Goal: Task Accomplishment & Management: Use online tool/utility

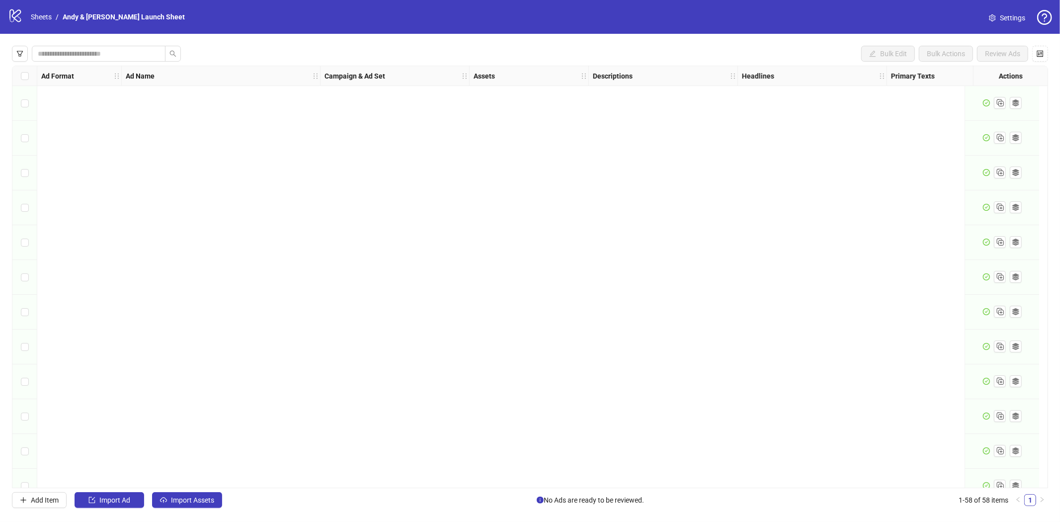
scroll to position [1620, 0]
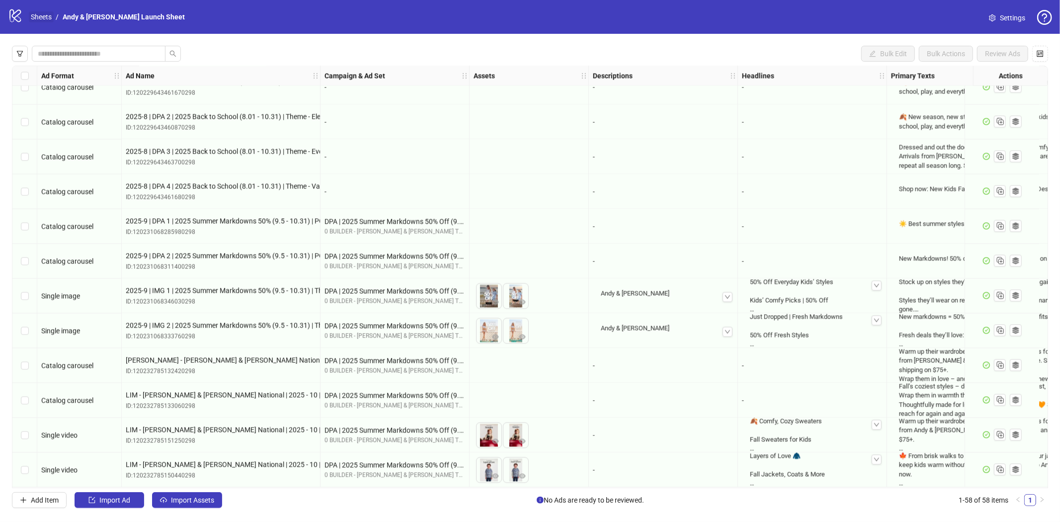
click at [31, 15] on link "Sheets" at bounding box center [41, 16] width 25 height 11
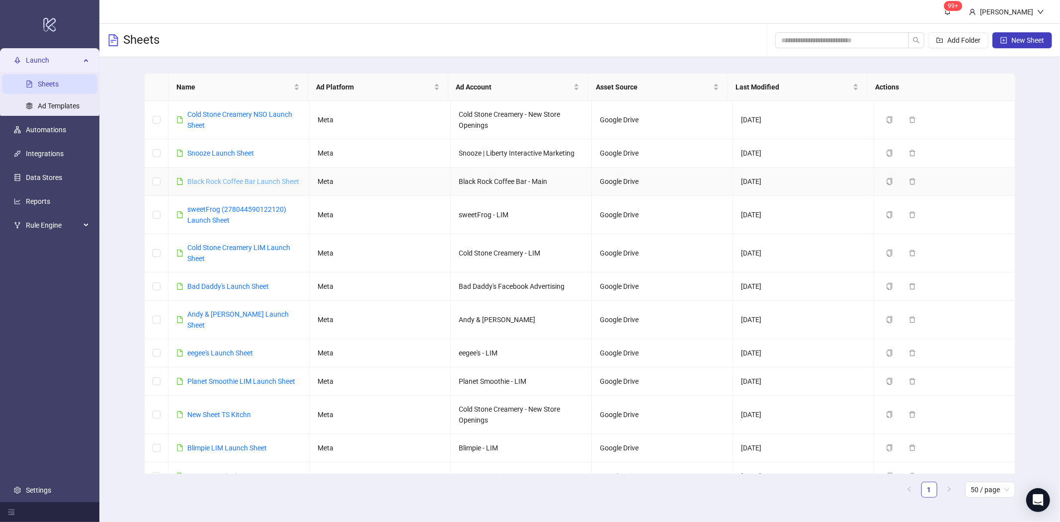
click at [230, 182] on link "Black Rock Coffee Bar Launch Sheet" at bounding box center [243, 181] width 112 height 8
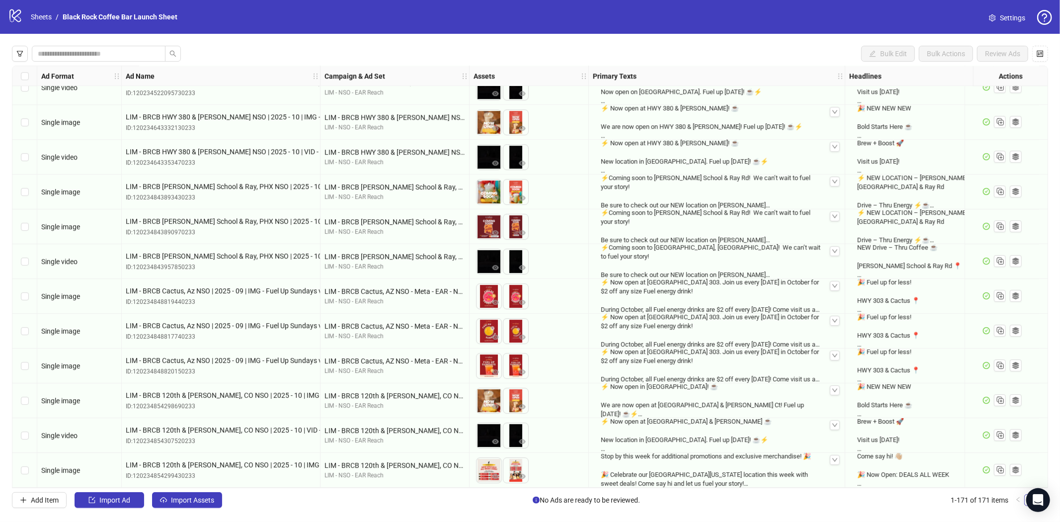
scroll to position [5552, 0]
click at [43, 501] on span "Add Item" at bounding box center [45, 500] width 28 height 8
click at [42, 501] on span "Add Item" at bounding box center [45, 500] width 28 height 8
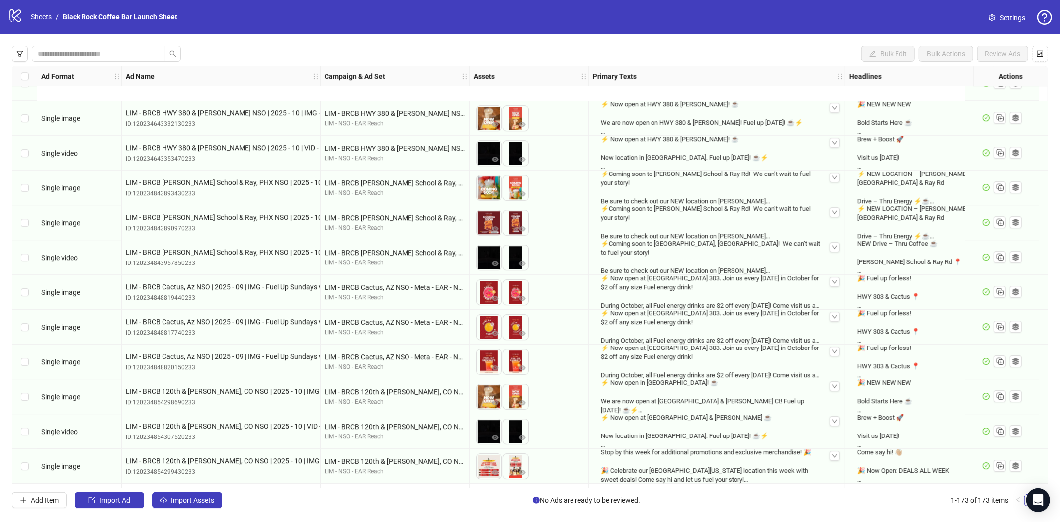
scroll to position [5621, 0]
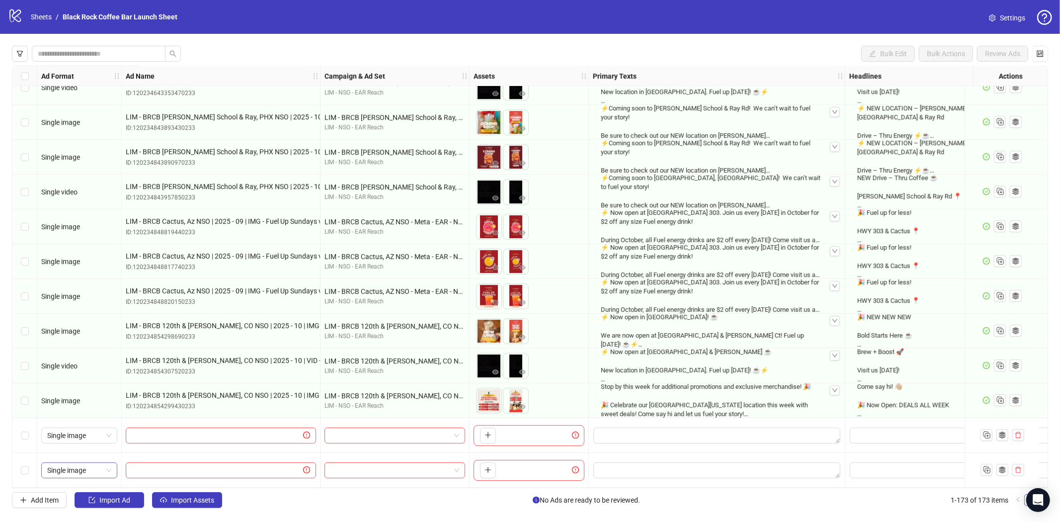
click at [110, 465] on span "Single image" at bounding box center [79, 470] width 64 height 15
click at [86, 367] on div "Single video" at bounding box center [79, 366] width 60 height 11
click at [208, 430] on input "text" at bounding box center [216, 435] width 169 height 11
paste input "**********"
type input "**********"
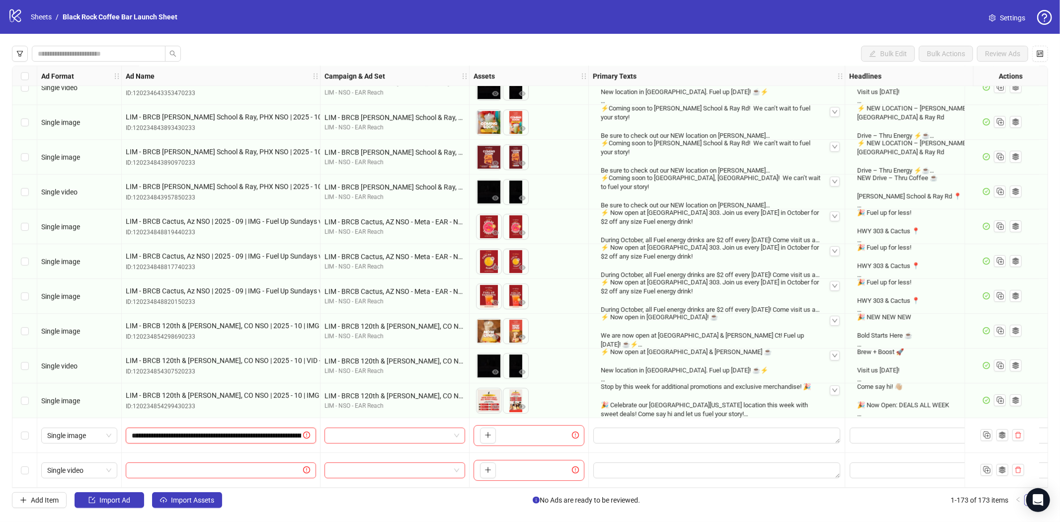
scroll to position [0, 224]
click at [143, 468] on input "text" at bounding box center [216, 470] width 169 height 11
paste input "**********"
type input "**********"
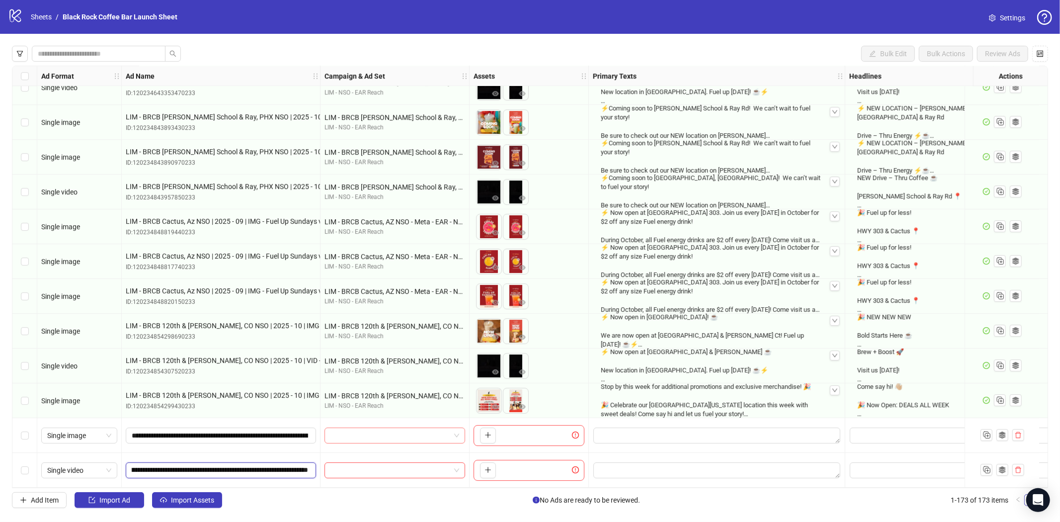
click at [460, 433] on div at bounding box center [395, 435] width 141 height 16
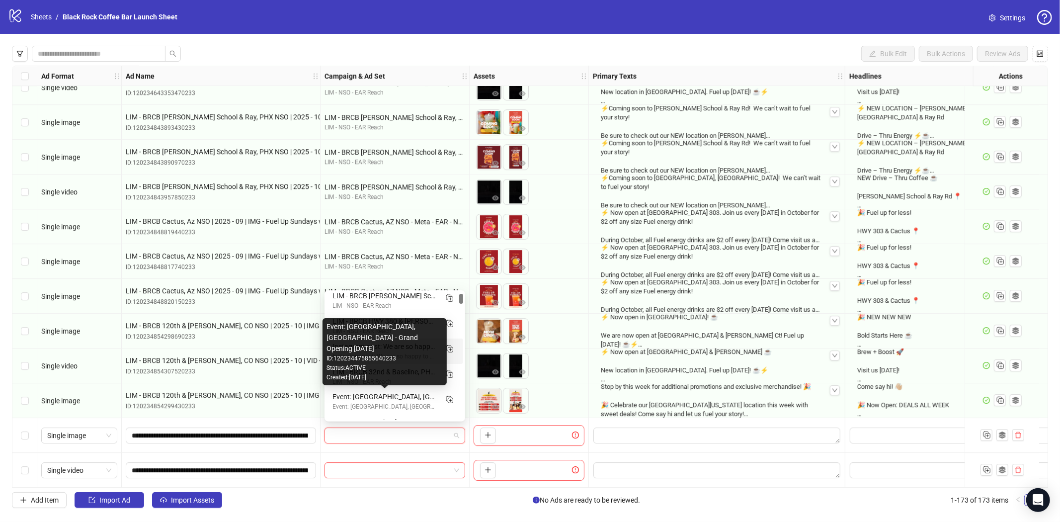
scroll to position [110, 0]
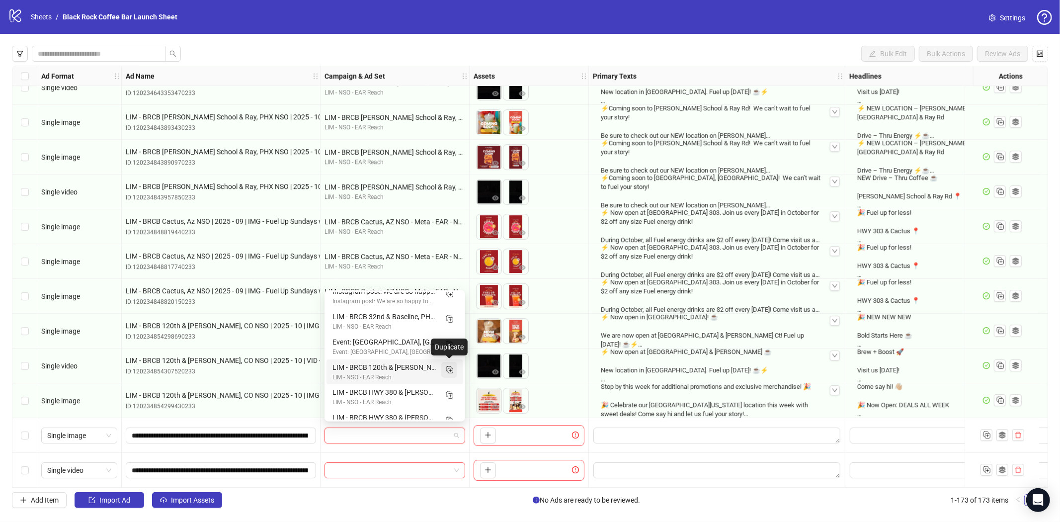
click at [449, 369] on icon "Duplicate" at bounding box center [449, 369] width 10 height 10
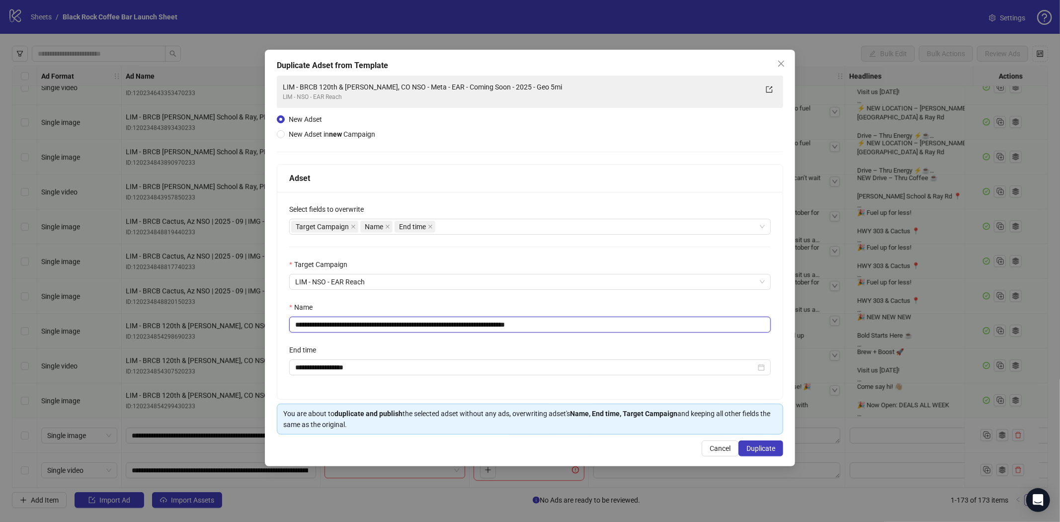
click at [497, 324] on input "**********" at bounding box center [530, 325] width 482 height 16
paste input "text"
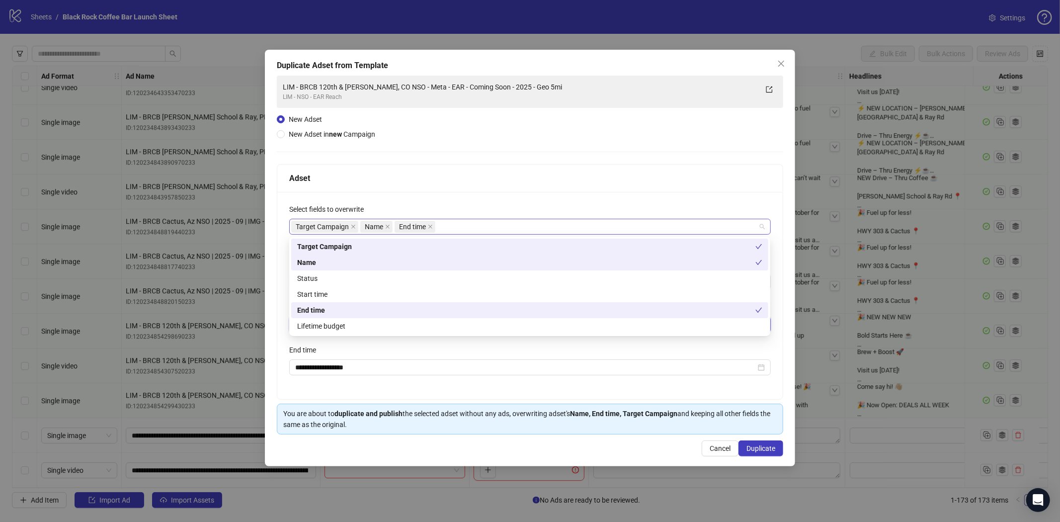
click at [477, 228] on div "Target Campaign Name End time" at bounding box center [524, 227] width 467 height 14
type input "**********"
click at [327, 280] on div "Status" at bounding box center [529, 278] width 465 height 11
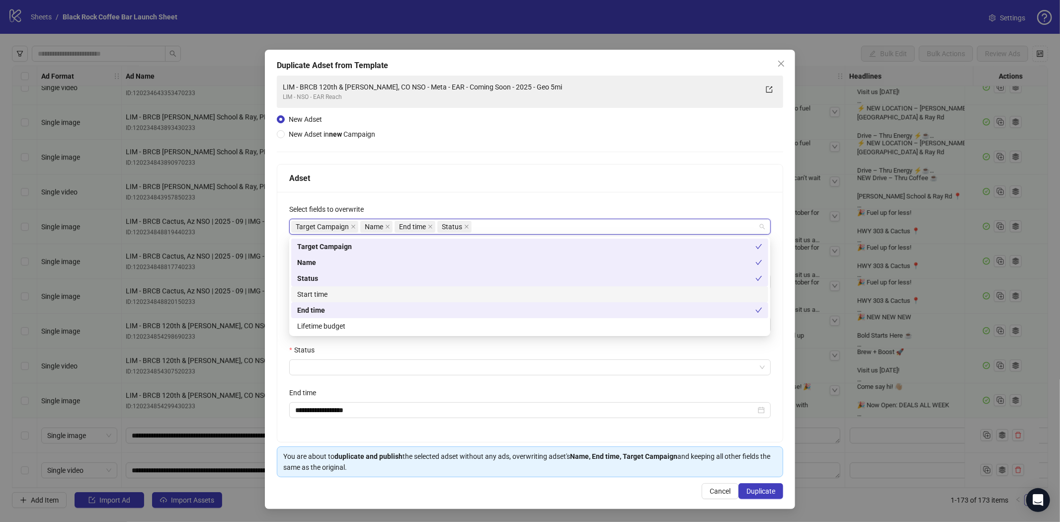
click at [326, 292] on div "Start time" at bounding box center [529, 294] width 465 height 11
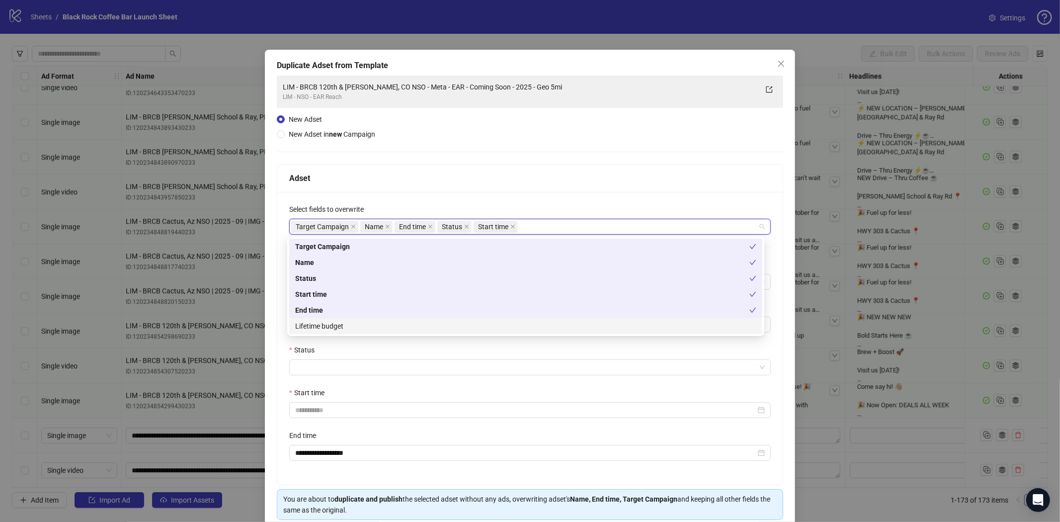
click at [333, 328] on div "Lifetime budget" at bounding box center [525, 326] width 461 height 11
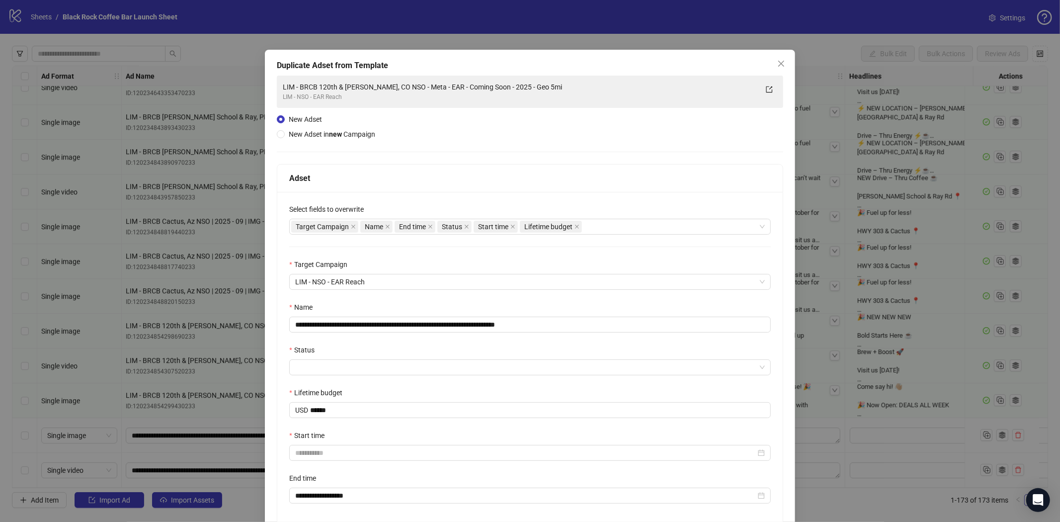
click at [628, 175] on div "Adset" at bounding box center [530, 178] width 482 height 12
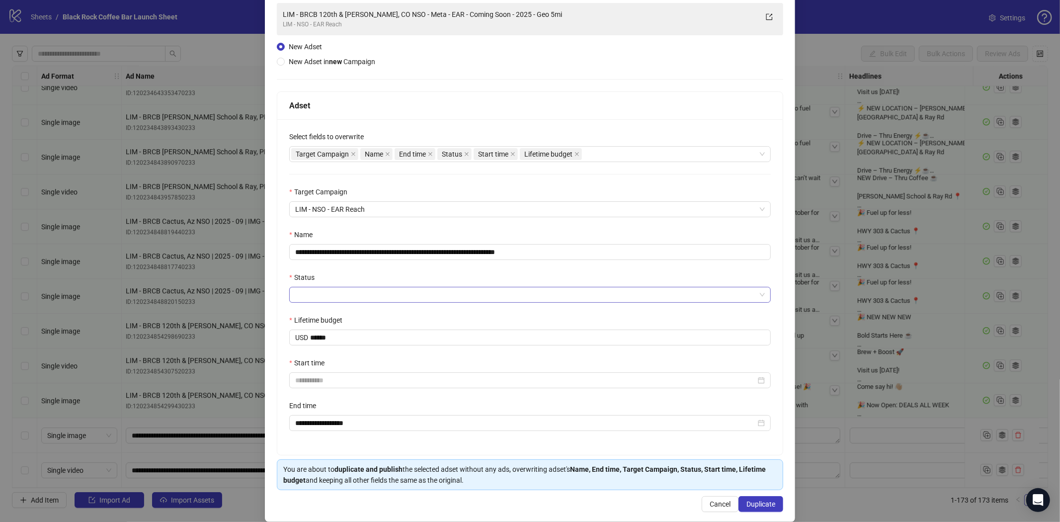
scroll to position [86, 0]
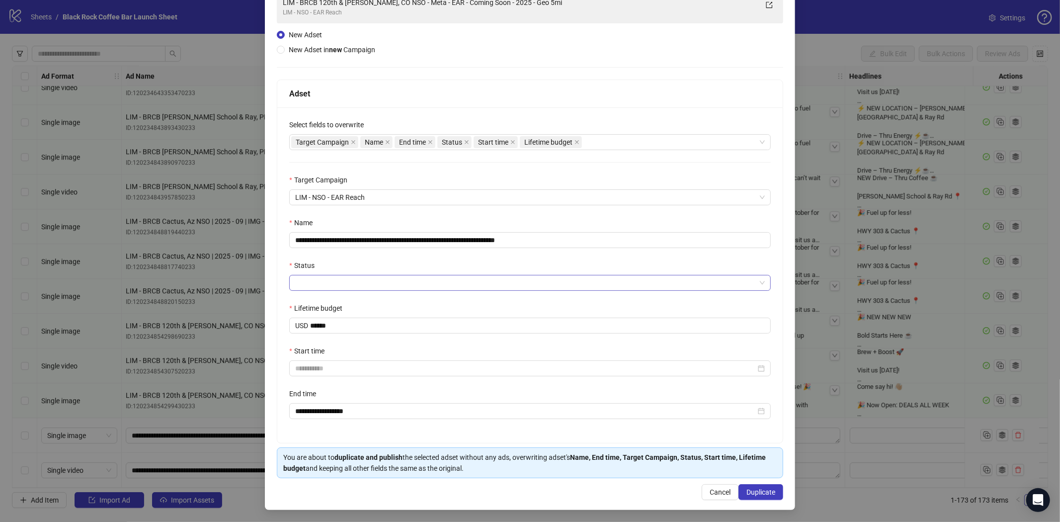
click at [322, 277] on input "Status" at bounding box center [525, 282] width 461 height 15
click at [326, 316] on div "PAUSED" at bounding box center [525, 317] width 461 height 11
click at [358, 368] on input "Start time" at bounding box center [525, 368] width 461 height 11
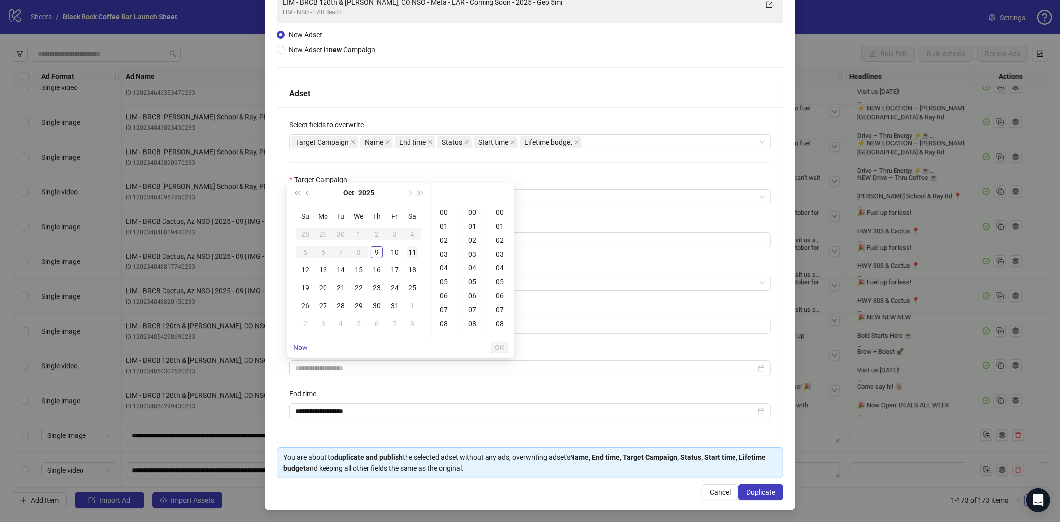
click at [412, 254] on div "11" at bounding box center [413, 252] width 12 height 12
click at [320, 269] on div "13" at bounding box center [323, 270] width 12 height 12
type input "**********"
click at [501, 349] on span "OK" at bounding box center [499, 347] width 9 height 8
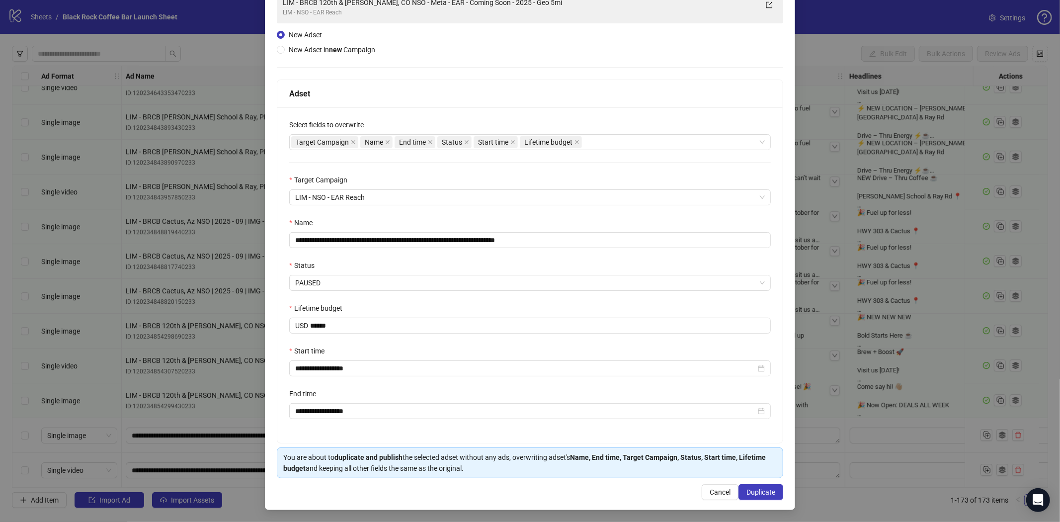
click at [387, 401] on div "End time" at bounding box center [530, 395] width 482 height 15
click at [388, 413] on input "**********" at bounding box center [525, 411] width 461 height 11
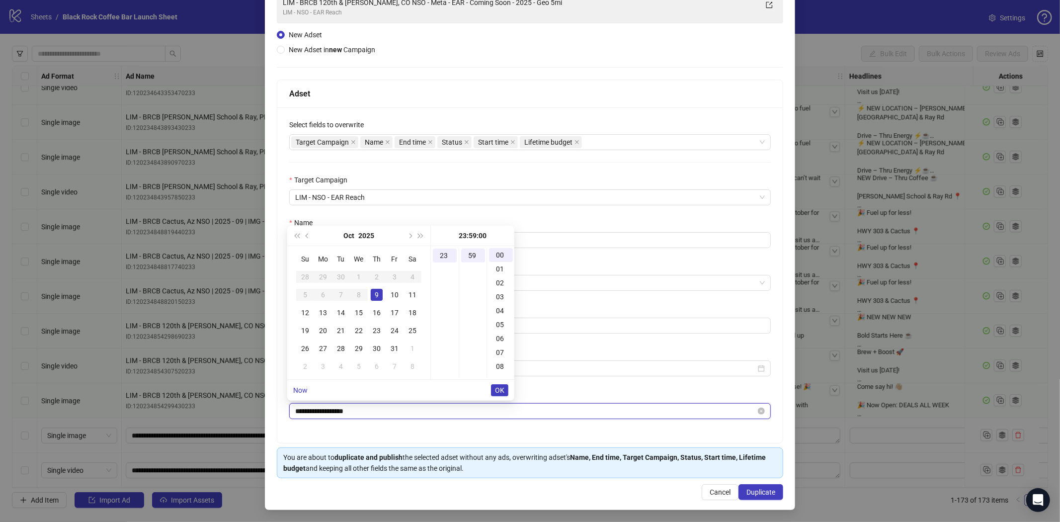
scroll to position [821, 0]
click at [394, 346] on div "31" at bounding box center [395, 348] width 12 height 12
type input "**********"
click at [502, 391] on span "OK" at bounding box center [499, 390] width 9 height 8
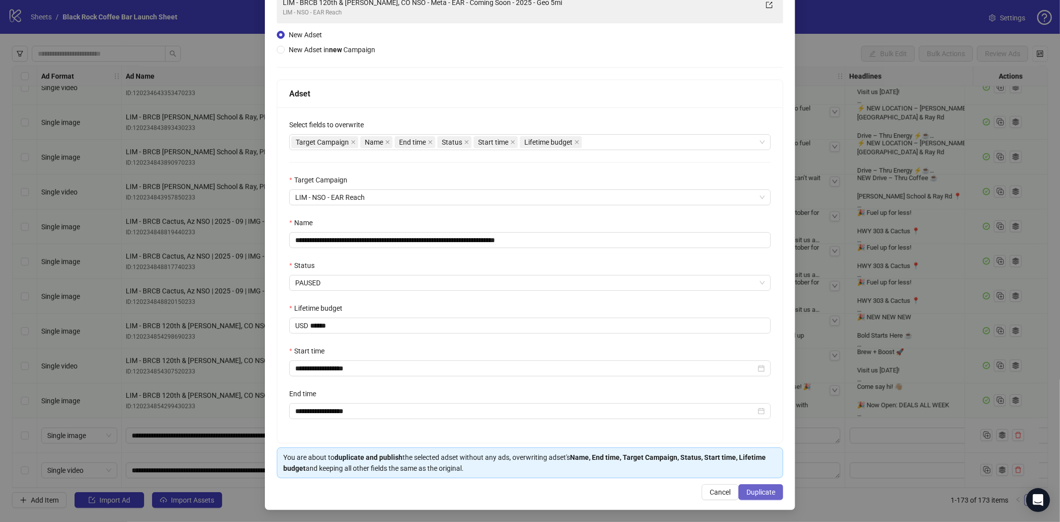
click at [757, 489] on span "Duplicate" at bounding box center [761, 492] width 29 height 8
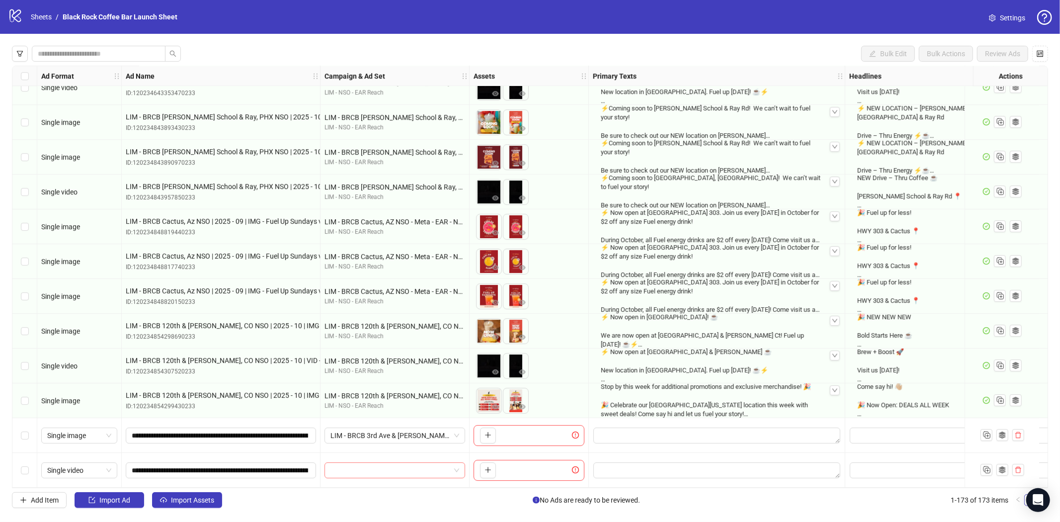
click at [423, 469] on input "search" at bounding box center [391, 470] width 120 height 15
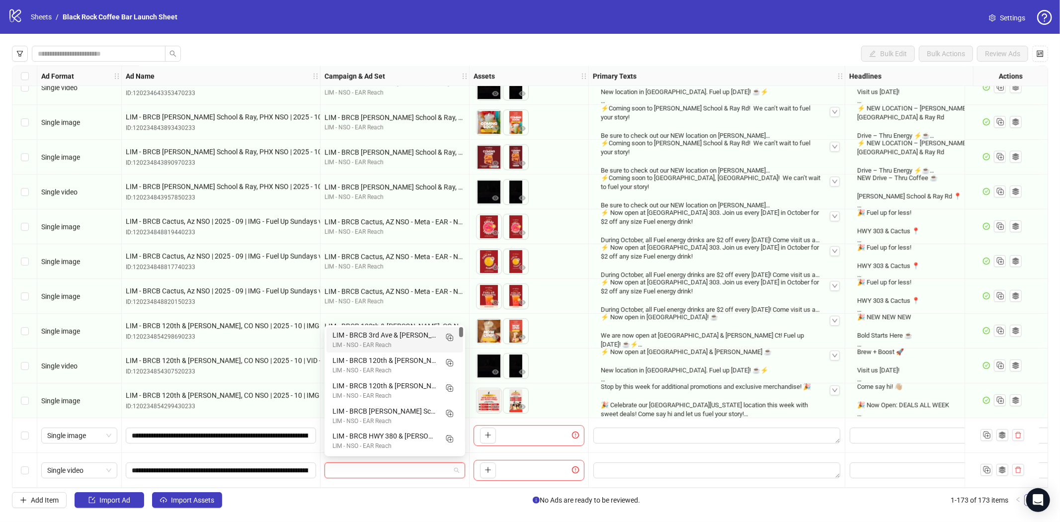
click at [393, 336] on div "LIM - BRCB 3rd Ave & [PERSON_NAME], [GEOGRAPHIC_DATA] NSO - Meta - EAR - Coming…" at bounding box center [385, 335] width 105 height 11
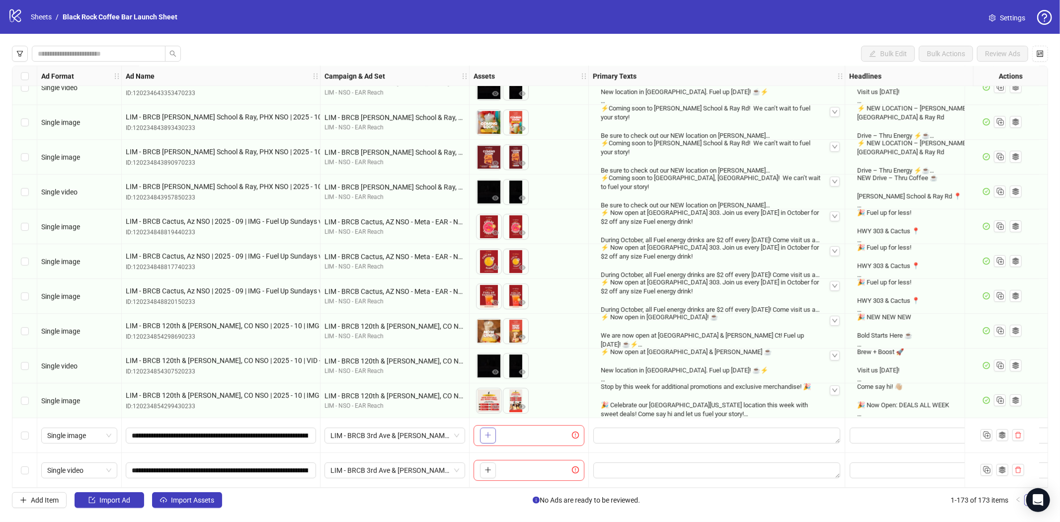
click at [486, 435] on icon "plus" at bounding box center [487, 435] width 5 height 0
click at [520, 431] on button "button" at bounding box center [515, 435] width 16 height 16
click at [488, 468] on icon "plus" at bounding box center [488, 469] width 7 height 7
click at [515, 466] on icon "plus" at bounding box center [514, 469] width 7 height 7
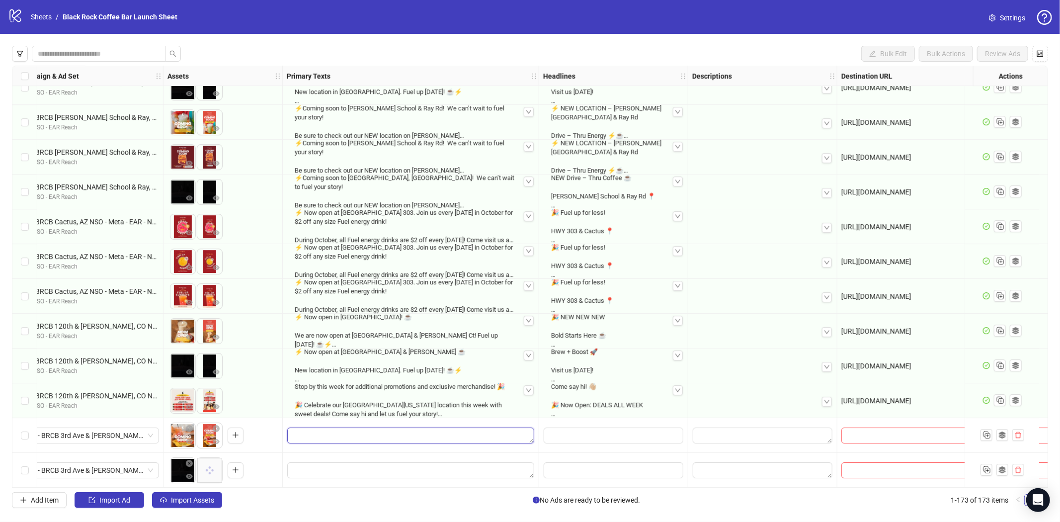
click at [320, 427] on textarea "Edit values" at bounding box center [410, 435] width 247 height 16
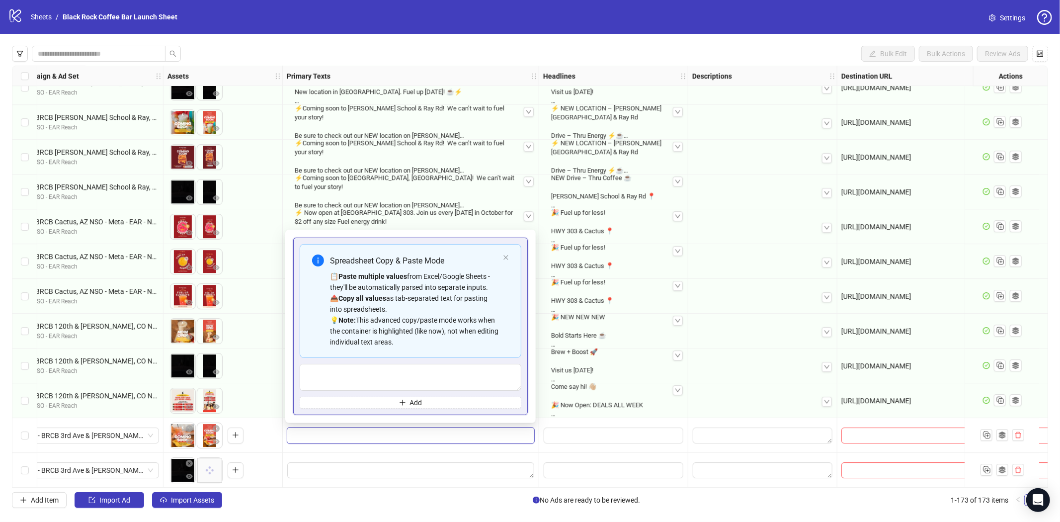
type textarea "**********"
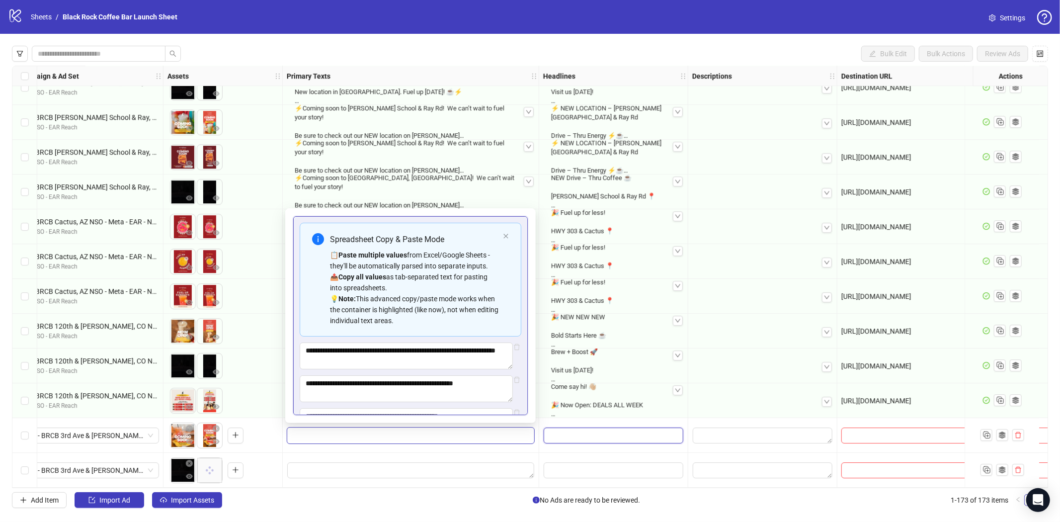
click at [619, 433] on input "Edit values" at bounding box center [614, 435] width 140 height 16
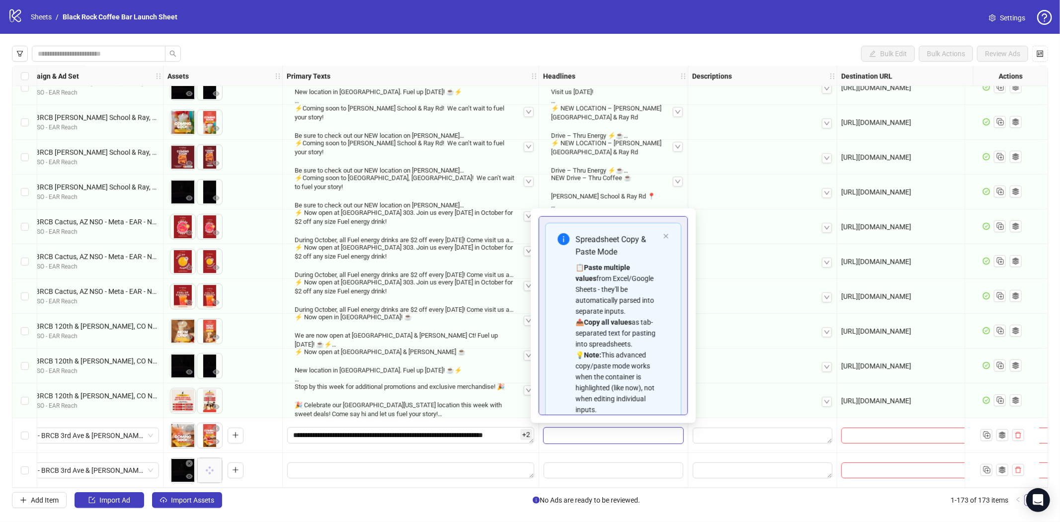
scroll to position [79, 0]
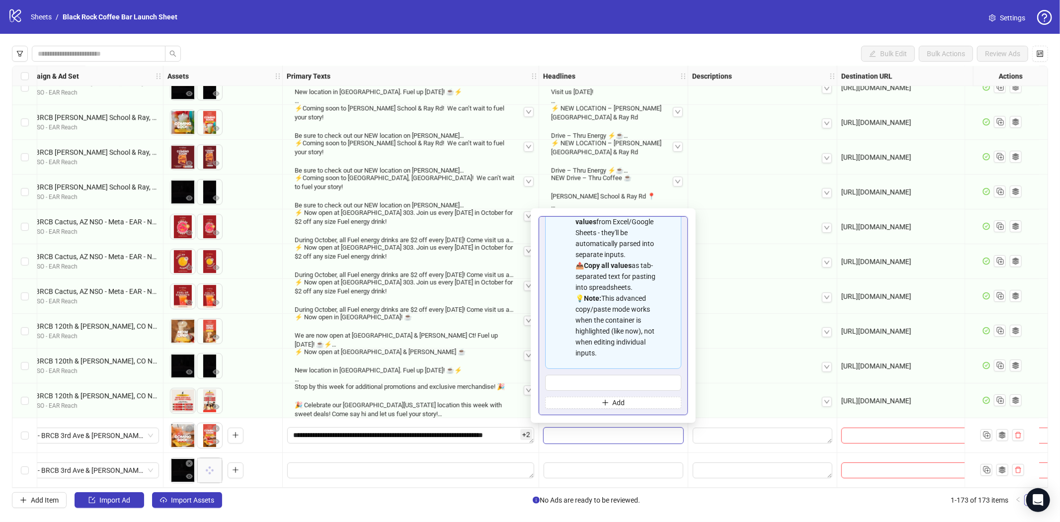
click at [554, 335] on div "Spreadsheet Copy & Paste Mode 📋 Paste multiple values from Excel/Google Sheets …" at bounding box center [613, 267] width 136 height 203
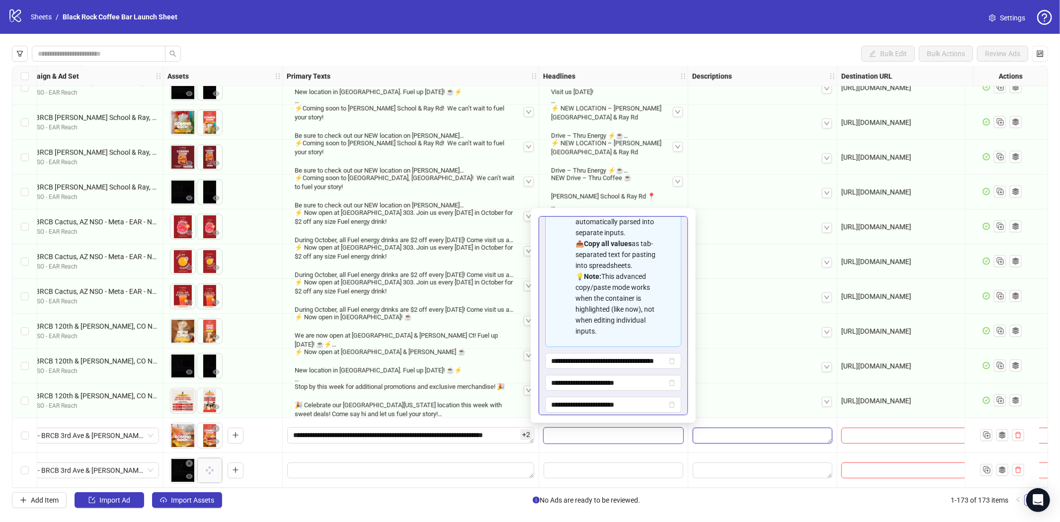
click at [709, 427] on textarea "Edit values" at bounding box center [763, 435] width 140 height 16
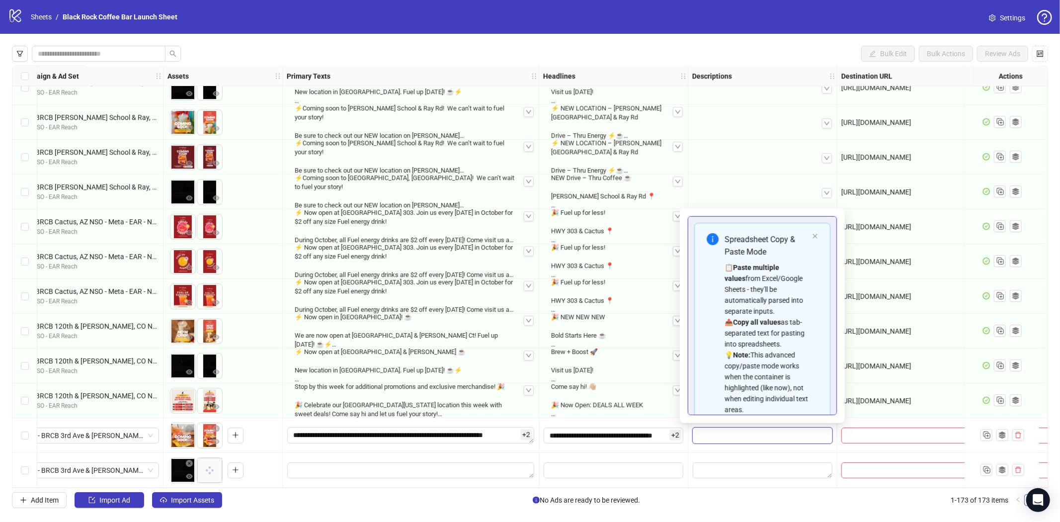
scroll to position [89, 0]
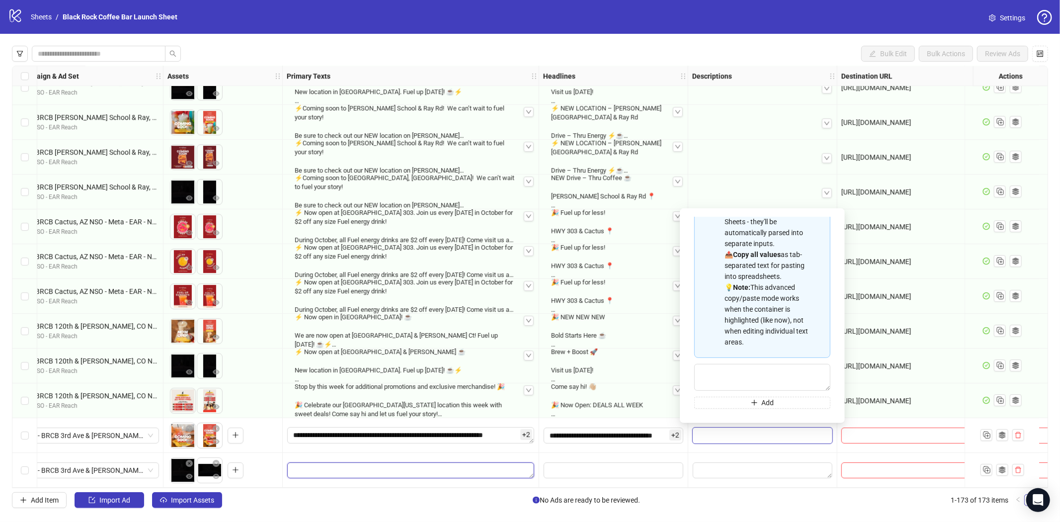
drag, startPoint x: 321, startPoint y: 468, endPoint x: 328, endPoint y: 468, distance: 7.0
click at [321, 468] on textarea "Edit values" at bounding box center [410, 470] width 247 height 16
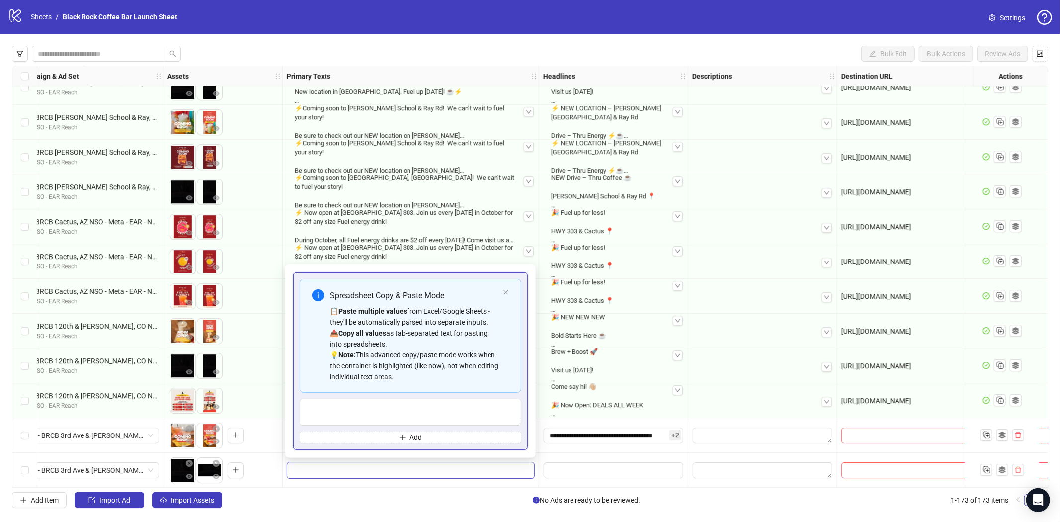
type textarea "**********"
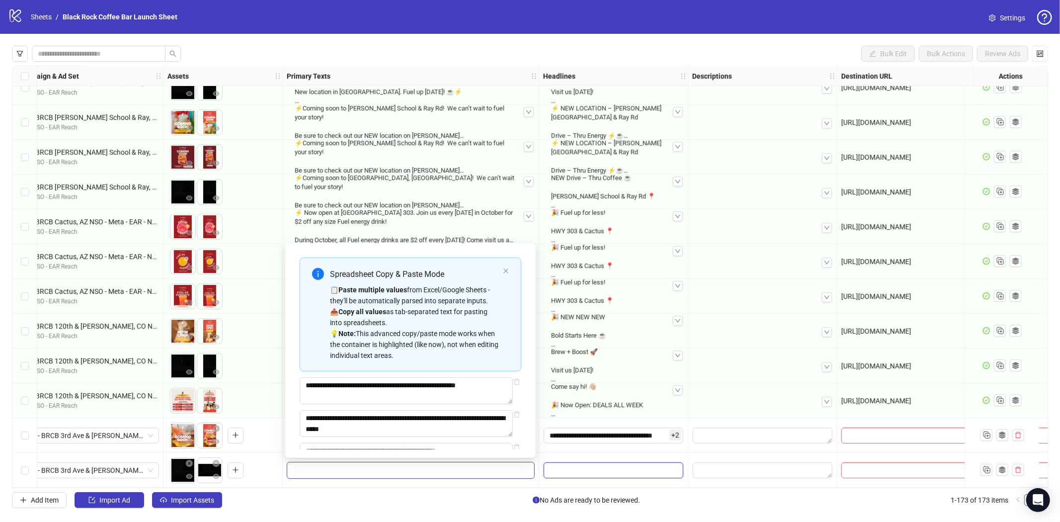
click at [574, 468] on input "Edit values" at bounding box center [614, 470] width 140 height 16
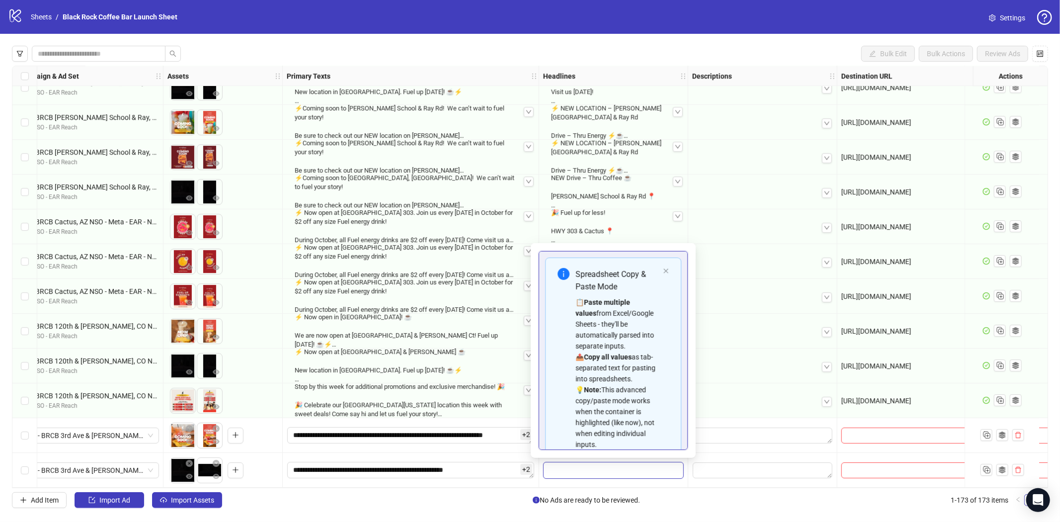
scroll to position [79, 0]
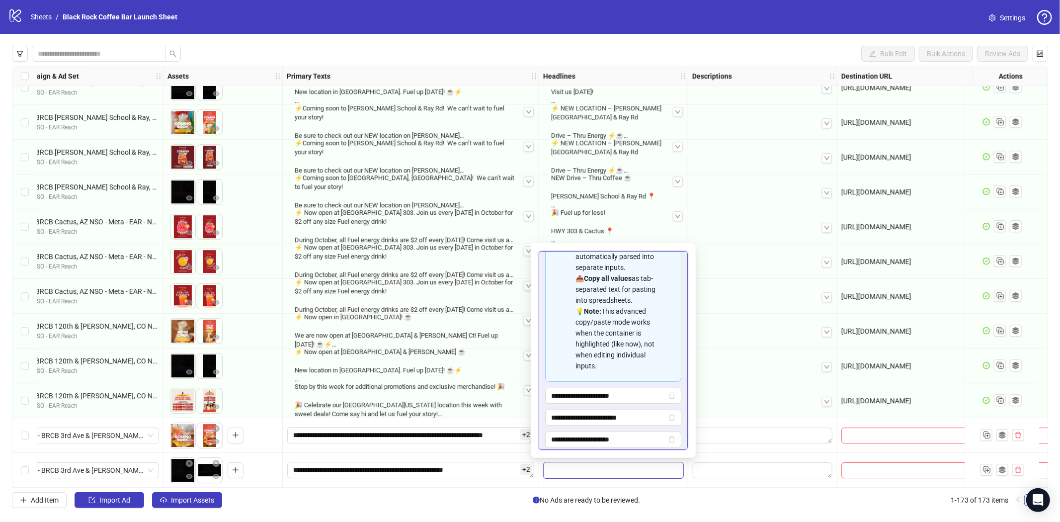
click at [754, 453] on div at bounding box center [762, 470] width 149 height 35
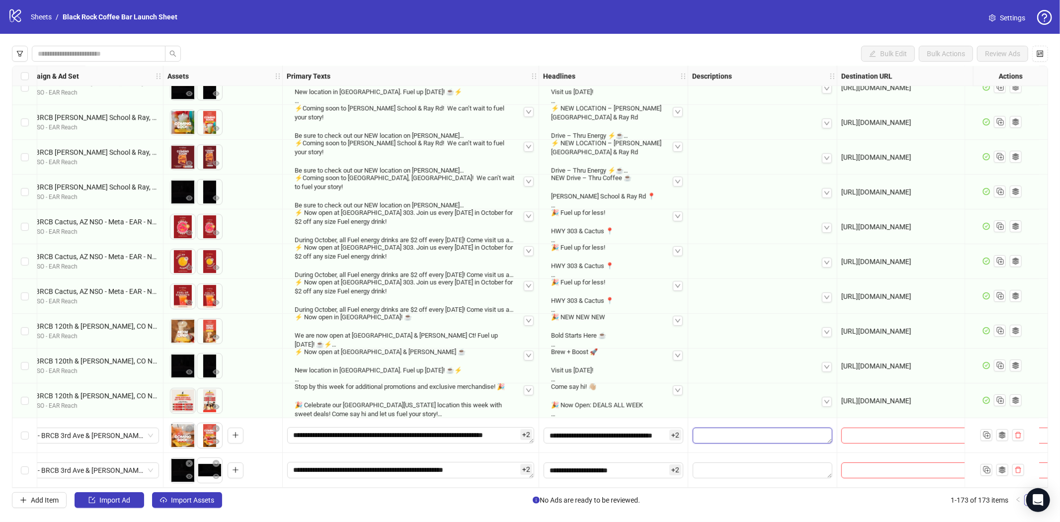
click at [713, 430] on textarea "Edit values" at bounding box center [763, 435] width 140 height 16
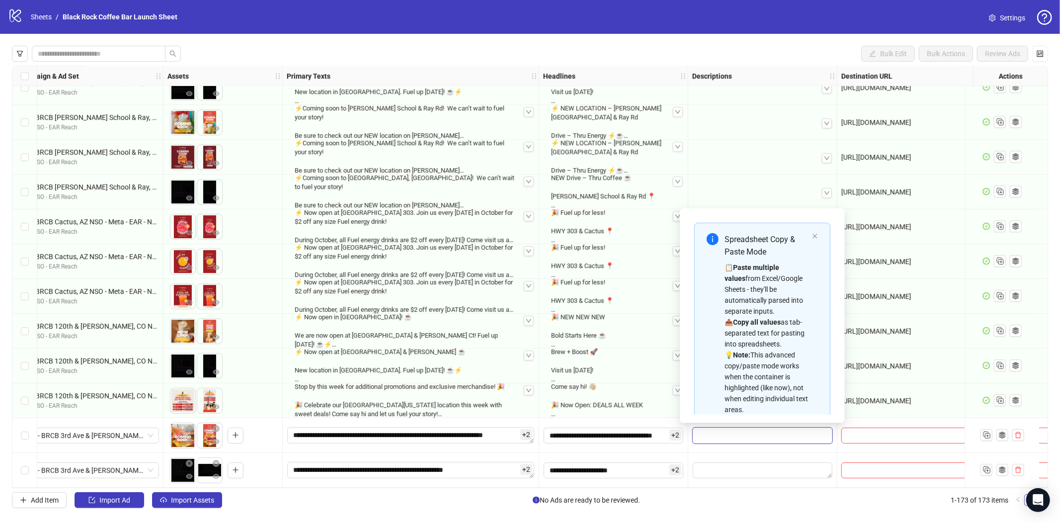
scroll to position [89, 0]
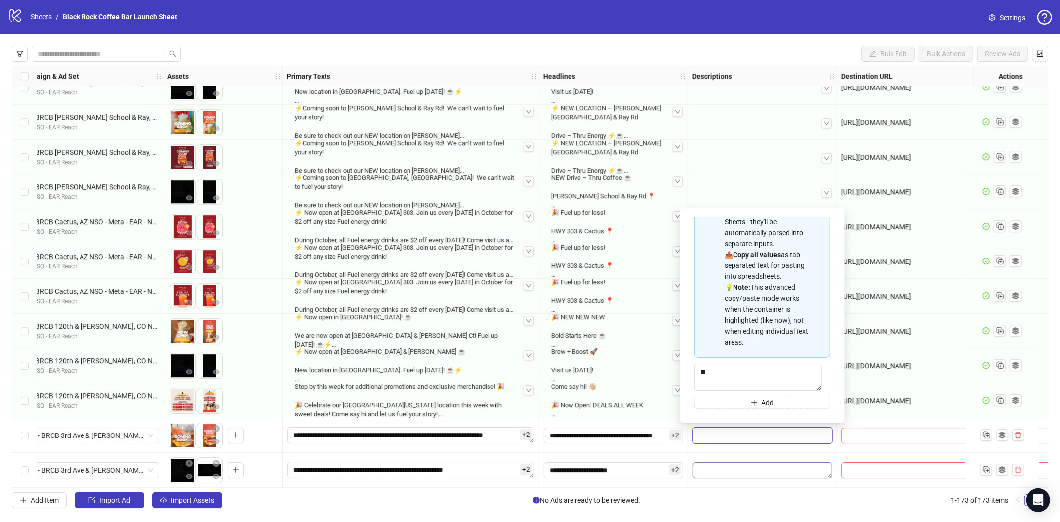
click at [721, 458] on div at bounding box center [762, 470] width 149 height 35
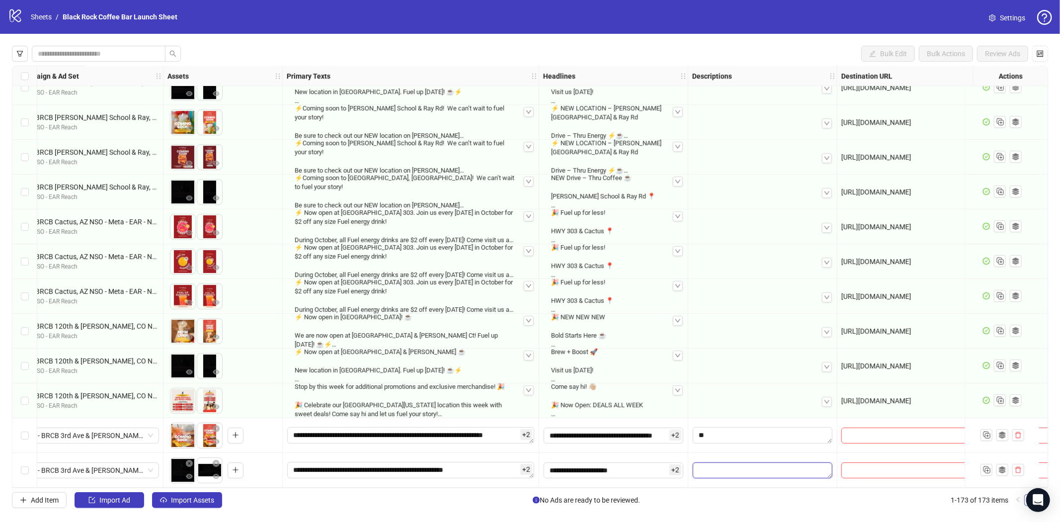
click at [721, 463] on textarea "Edit values" at bounding box center [763, 470] width 140 height 16
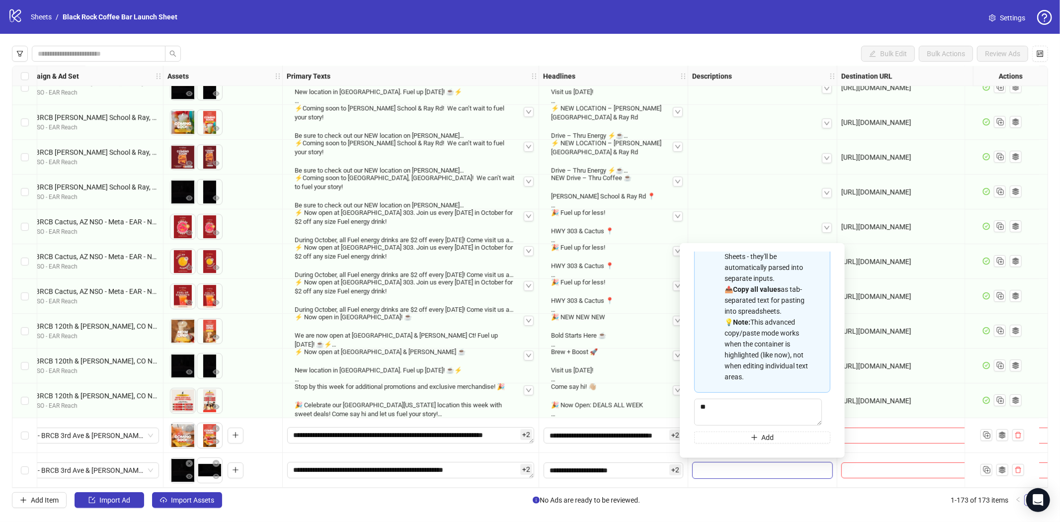
click at [861, 436] on span at bounding box center [951, 435] width 221 height 16
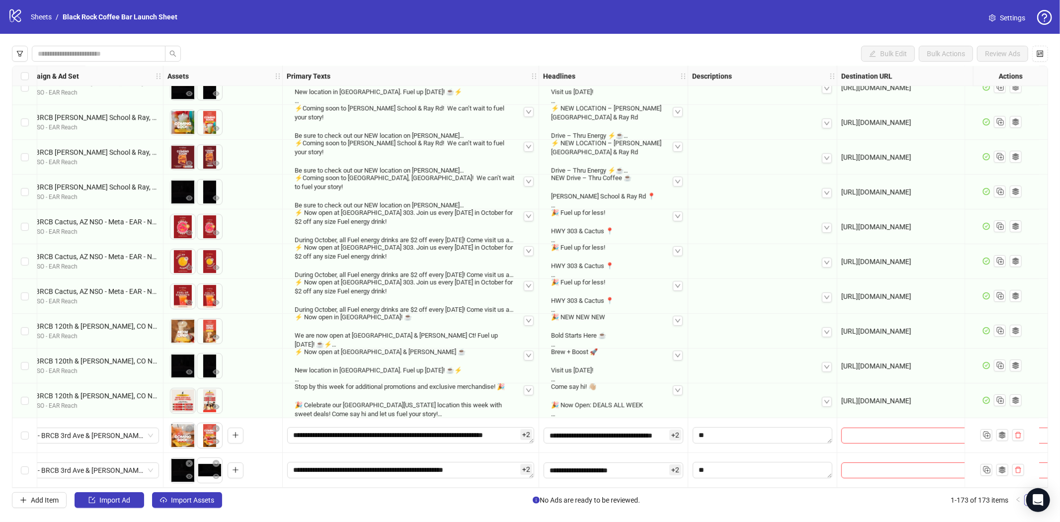
drag, startPoint x: 866, startPoint y: 395, endPoint x: 880, endPoint y: 402, distance: 14.9
copy div "[URL][DOMAIN_NAME]"
click at [890, 430] on input "text" at bounding box center [941, 435] width 188 height 11
paste input "**********"
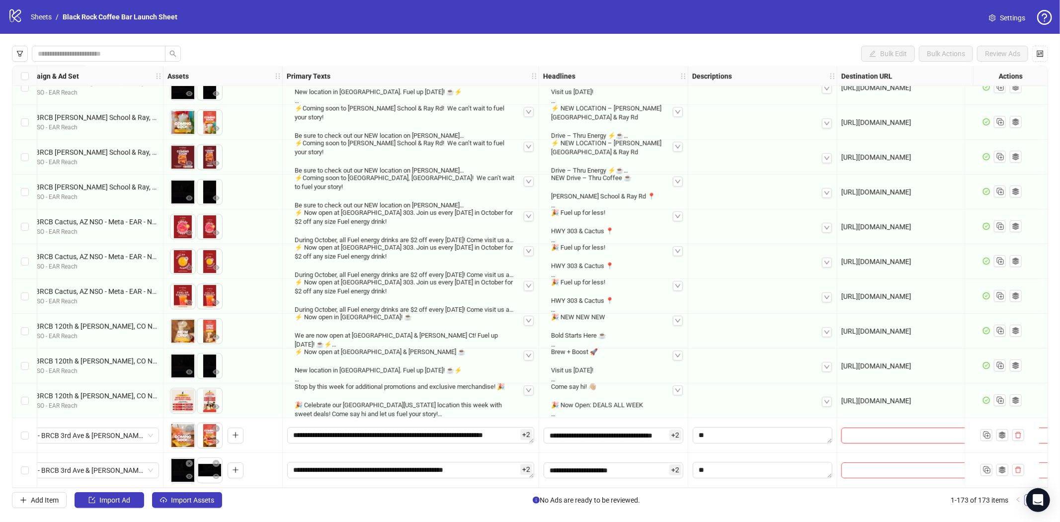
type input "**********"
click at [892, 465] on input "text" at bounding box center [941, 470] width 188 height 11
paste input "**********"
type input "**********"
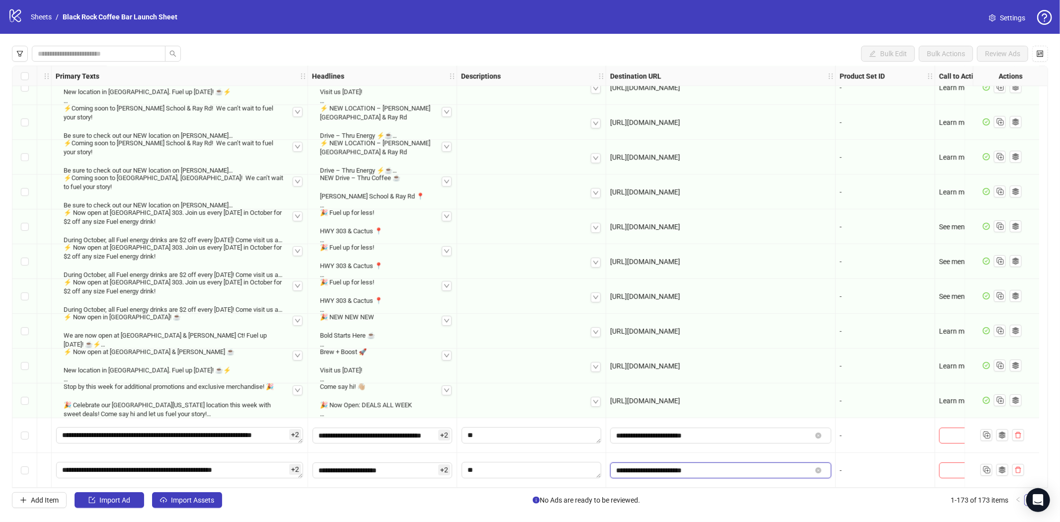
scroll to position [5621, 587]
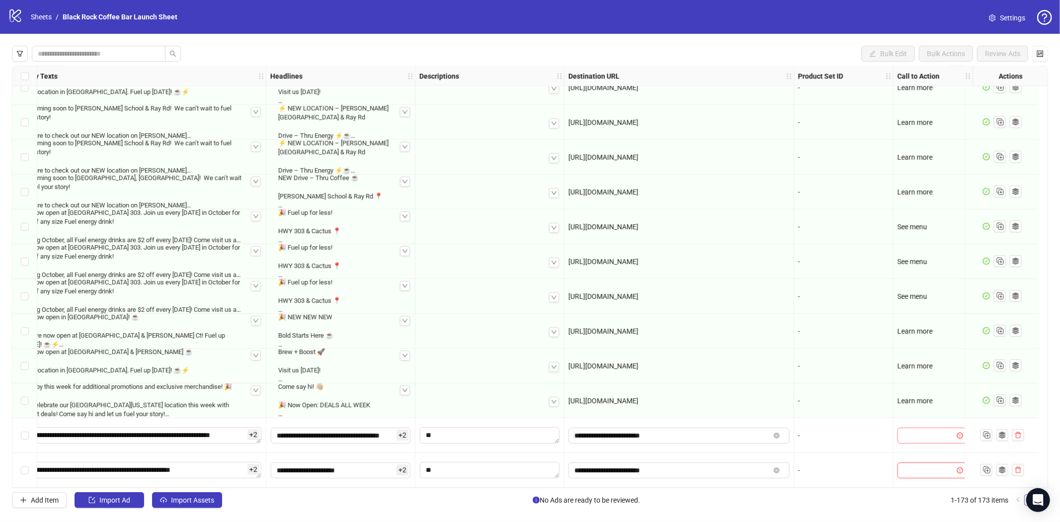
click at [930, 438] on input "search" at bounding box center [929, 435] width 50 height 15
type input "*****"
click at [927, 409] on div "Learn more" at bounding box center [925, 411] width 55 height 11
click at [920, 463] on input "search" at bounding box center [929, 470] width 50 height 15
type input "**********"
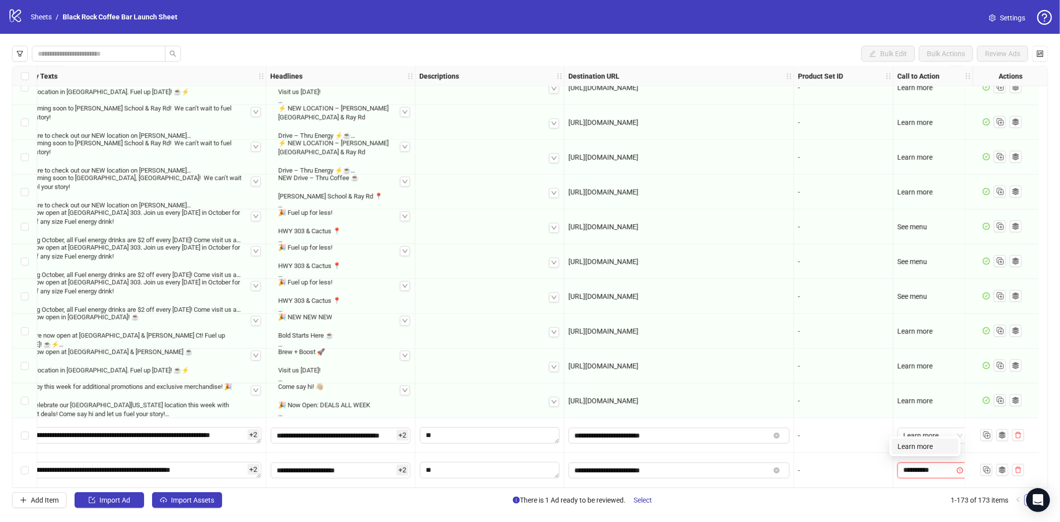
click at [918, 443] on div "Learn more" at bounding box center [925, 446] width 55 height 11
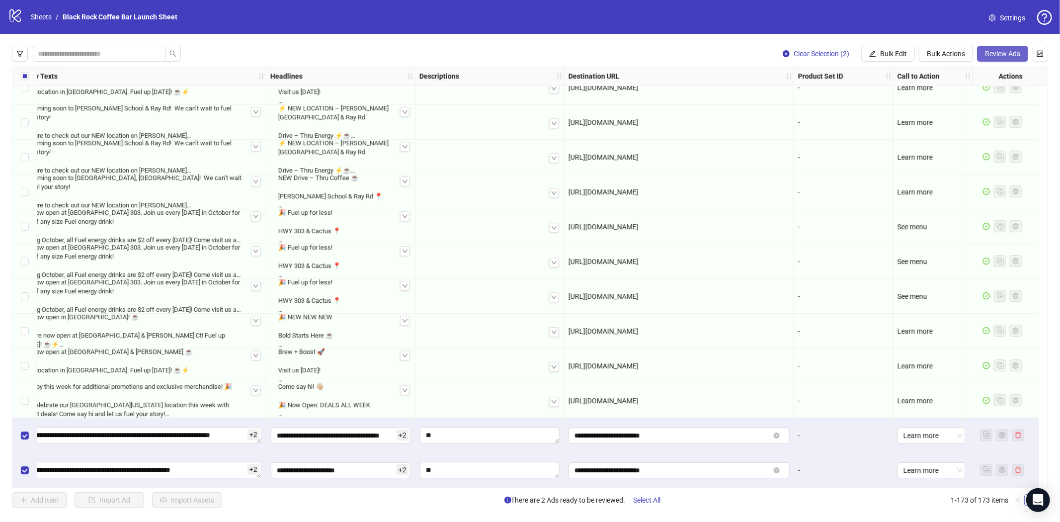
click at [1003, 51] on span "Review Ads" at bounding box center [1002, 54] width 35 height 8
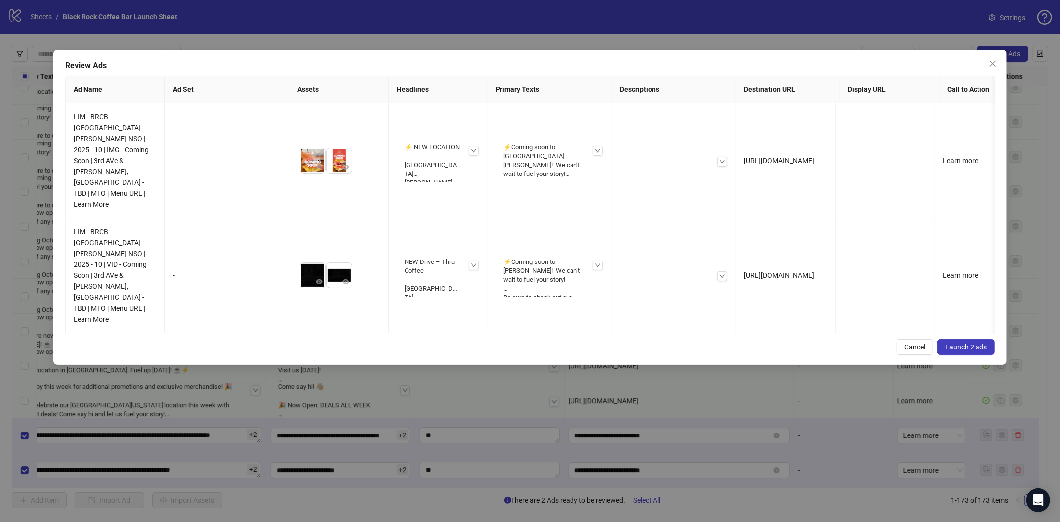
click at [972, 343] on span "Launch 2 ads" at bounding box center [966, 347] width 42 height 8
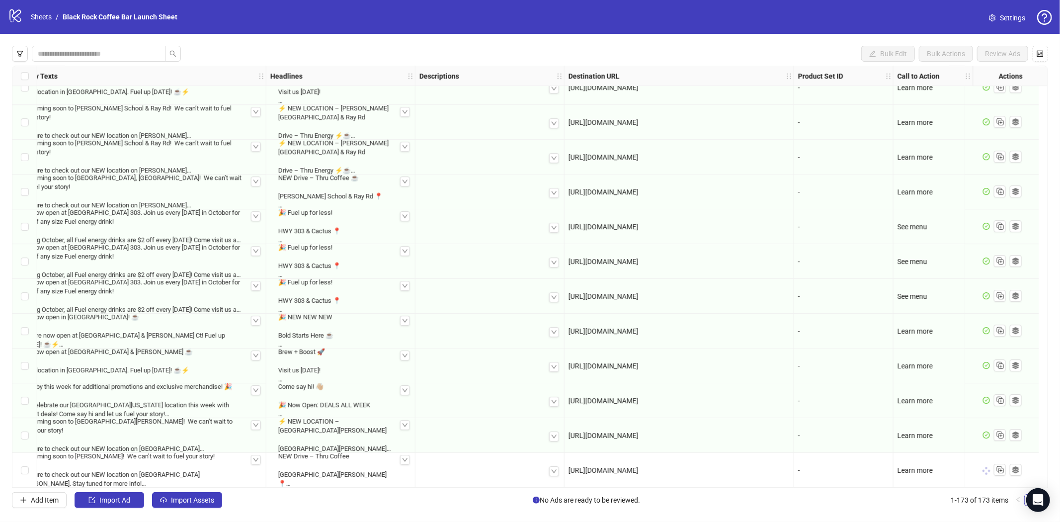
click at [15, 15] on icon "logo/logo-mobile" at bounding box center [15, 15] width 15 height 15
click at [36, 15] on link "Sheets" at bounding box center [41, 16] width 25 height 11
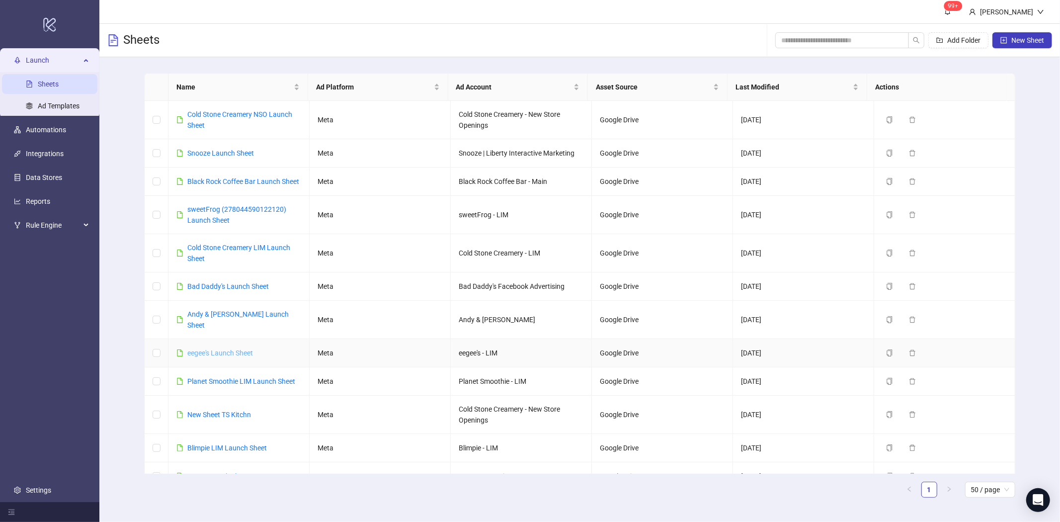
click at [210, 354] on link "eegee's Launch Sheet" at bounding box center [220, 353] width 66 height 8
